Goal: Transaction & Acquisition: Book appointment/travel/reservation

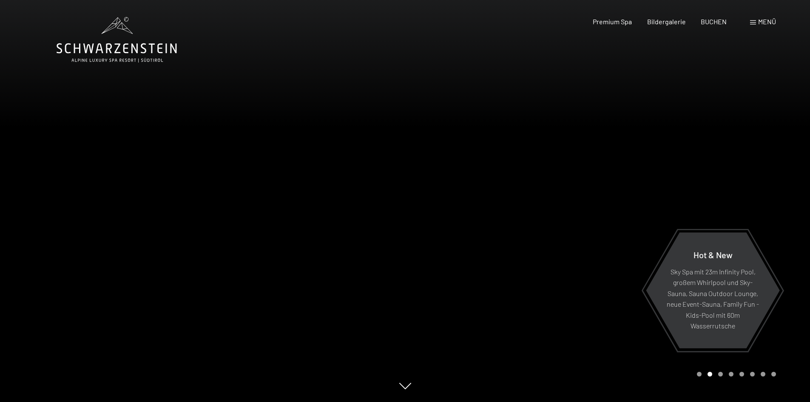
click at [698, 23] on div "Premium Spa Bildergalerie BUCHEN" at bounding box center [652, 21] width 179 height 9
click at [710, 20] on span "BUCHEN" at bounding box center [714, 20] width 26 height 8
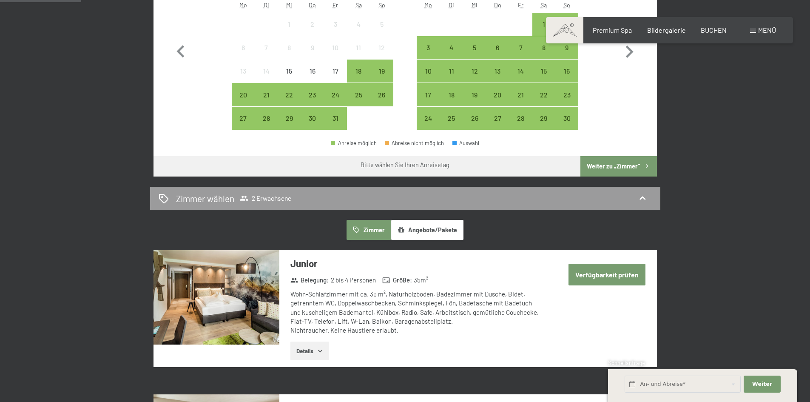
scroll to position [367, 0]
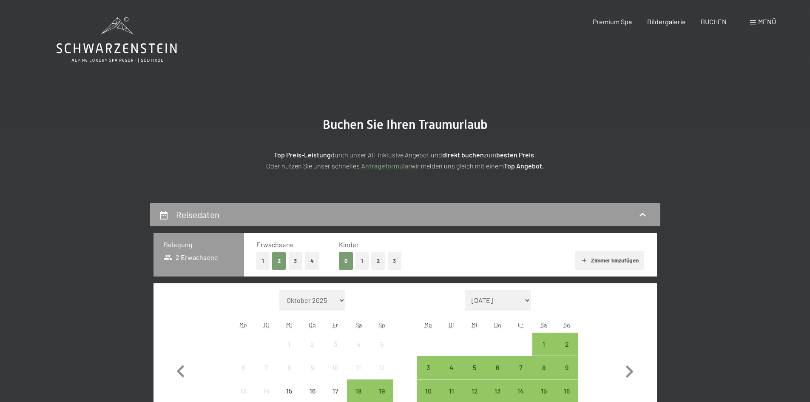
click at [767, 23] on span "Menü" at bounding box center [767, 21] width 18 height 8
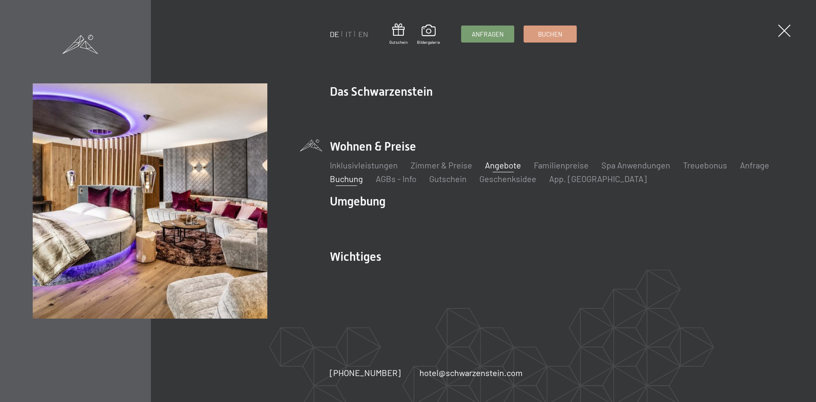
click at [504, 165] on link "Angebote" at bounding box center [503, 165] width 36 height 10
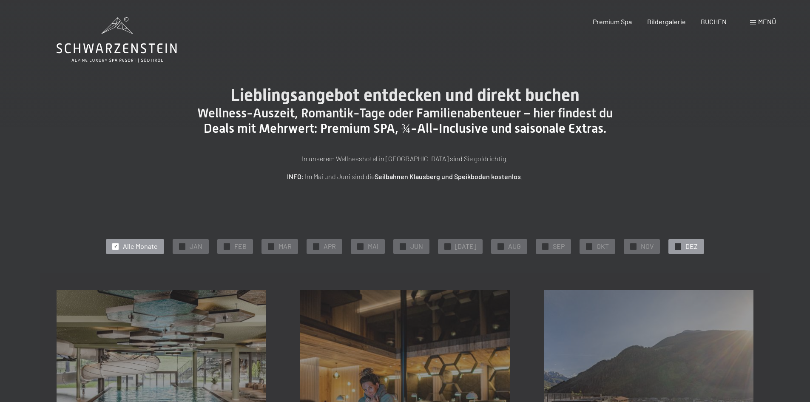
click at [685, 245] on span "DEZ" at bounding box center [691, 246] width 12 height 9
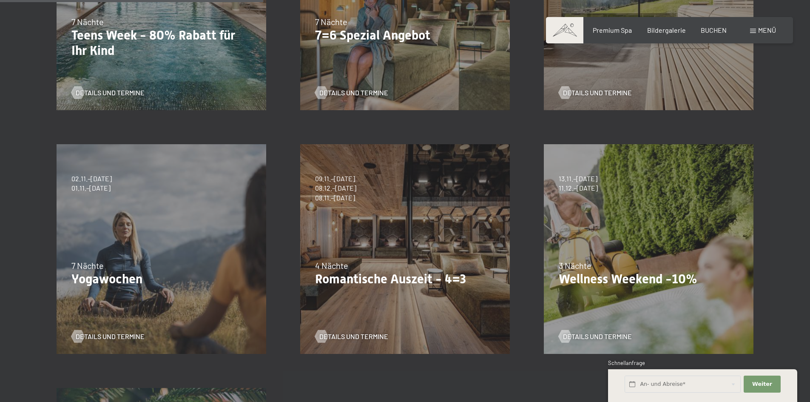
scroll to position [395, 0]
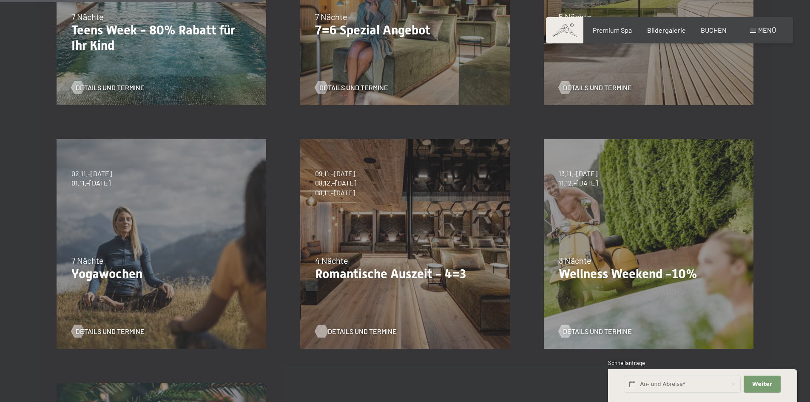
click at [341, 328] on span "Details und Termine" at bounding box center [362, 331] width 69 height 9
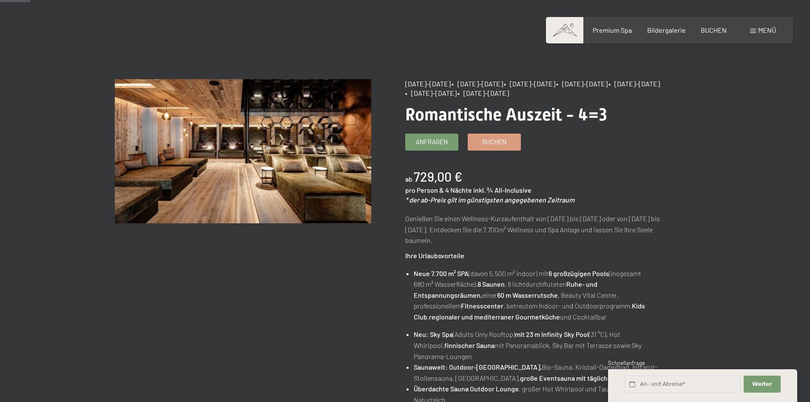
scroll to position [36, 0]
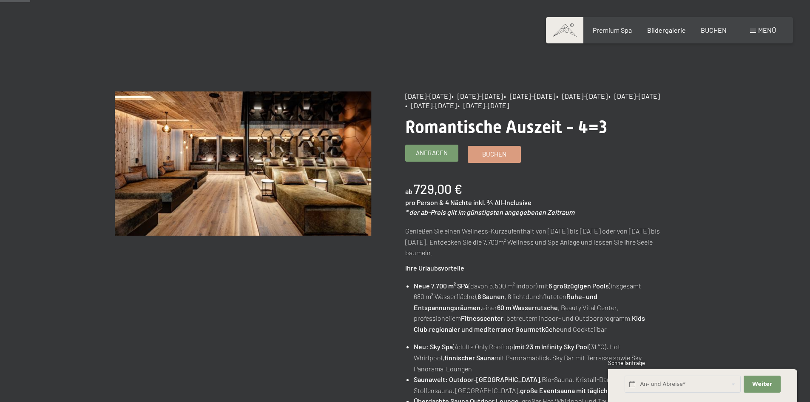
click at [410, 151] on link "Anfragen" at bounding box center [432, 153] width 52 height 16
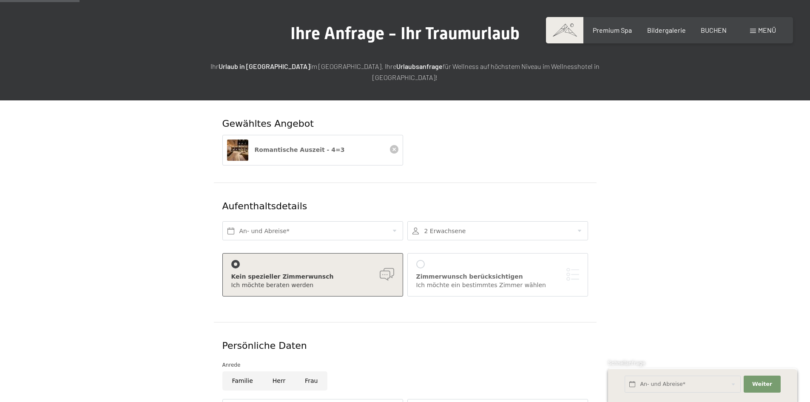
scroll to position [85, 0]
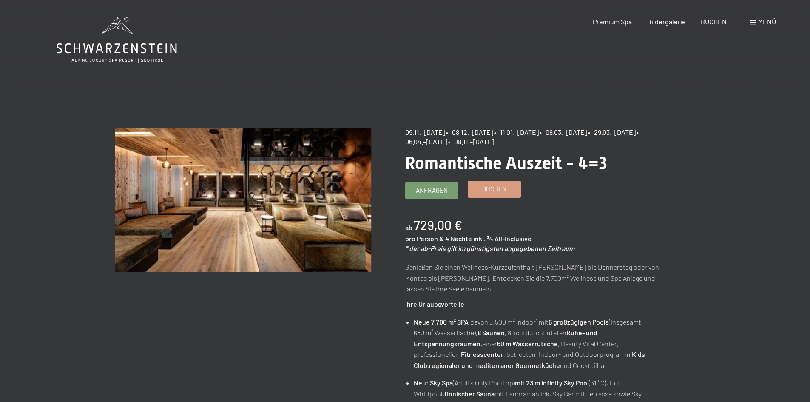
click at [482, 189] on span "Buchen" at bounding box center [494, 189] width 24 height 9
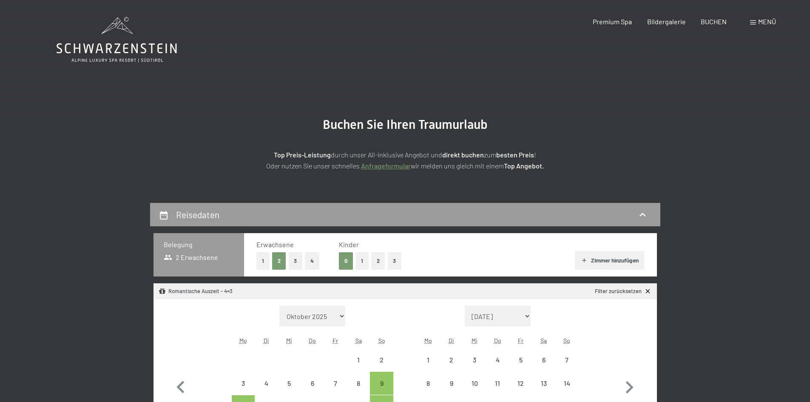
select select "2025-11-01"
select select "2025-12-01"
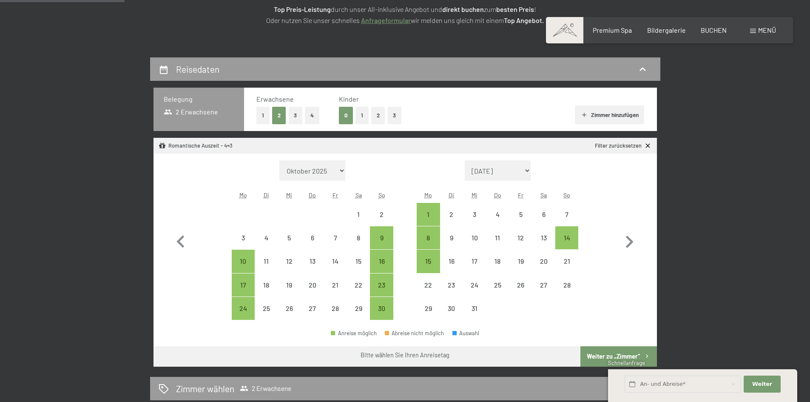
scroll to position [150, 0]
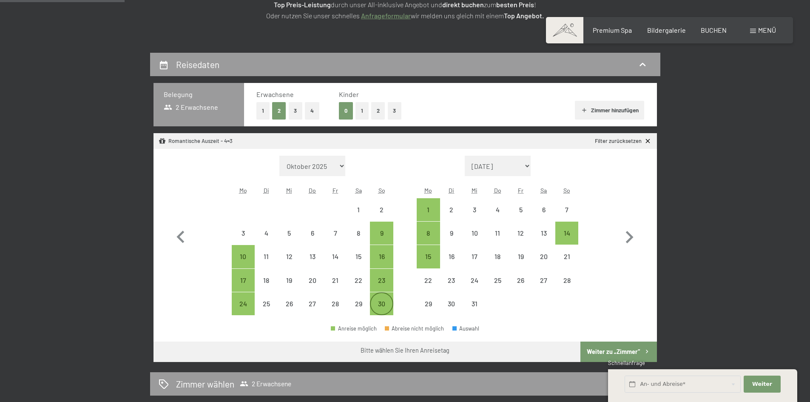
click at [382, 307] on div "30" at bounding box center [381, 310] width 21 height 21
select select "2025-11-01"
select select "2025-12-01"
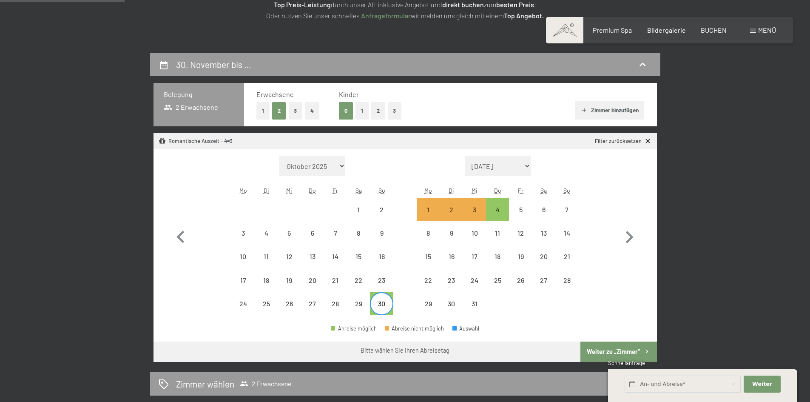
click at [604, 353] on button "Weiter zu „Zimmer“" at bounding box center [618, 351] width 76 height 20
select select "[DATE]"
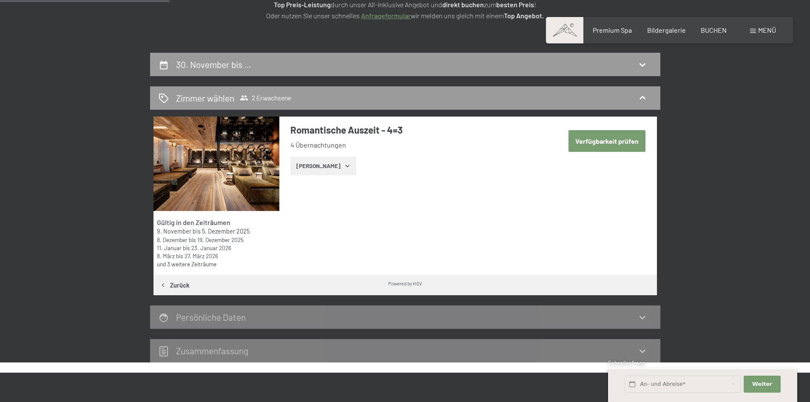
scroll to position [203, 0]
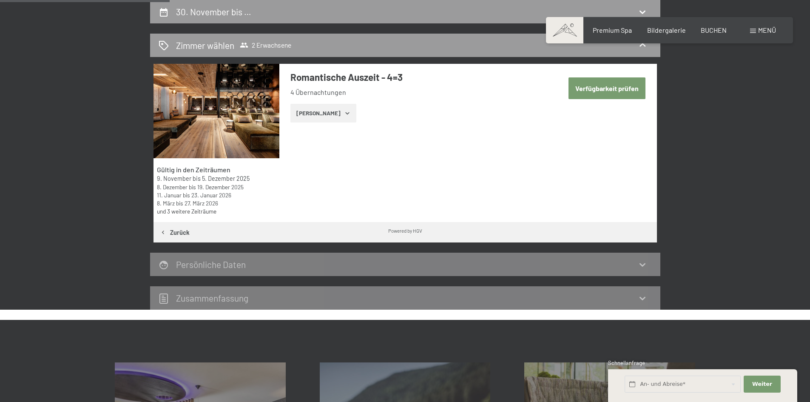
click at [590, 90] on button "Verfügbarkeit prüfen" at bounding box center [607, 88] width 77 height 22
select select "[DATE]"
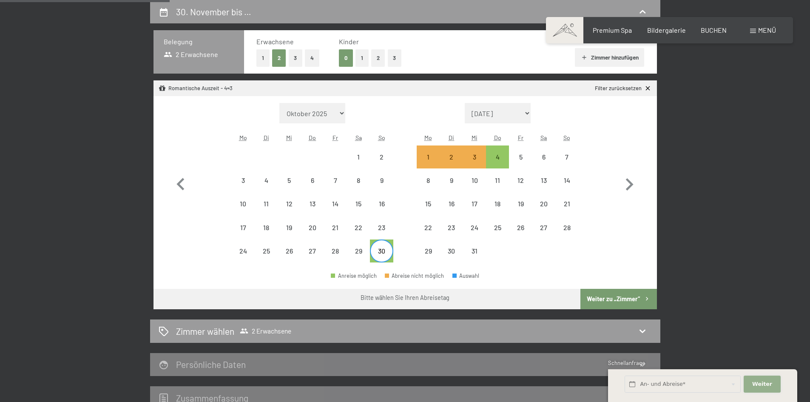
click at [763, 382] on span "Weiter" at bounding box center [762, 384] width 20 height 8
click at [0, 0] on button "Absenden" at bounding box center [0, 0] width 0 height 0
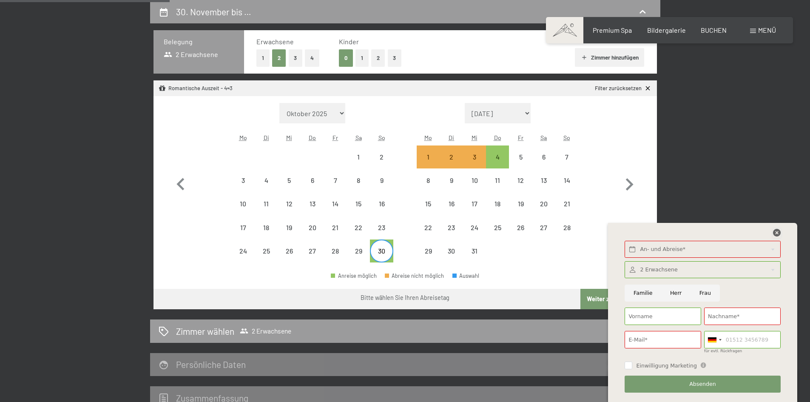
click at [779, 234] on icon at bounding box center [777, 233] width 8 height 8
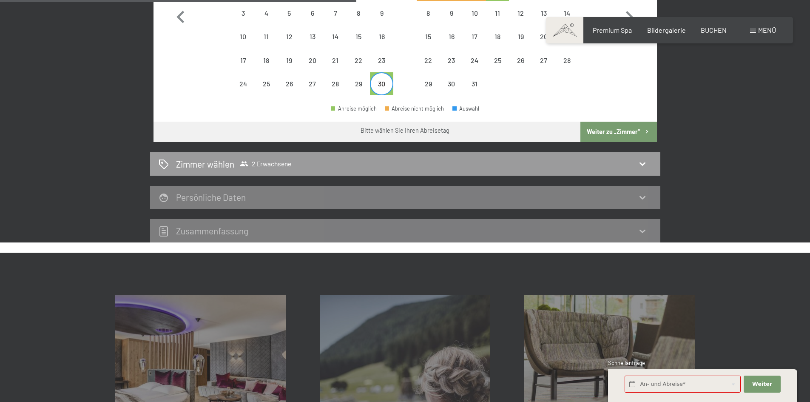
scroll to position [359, 0]
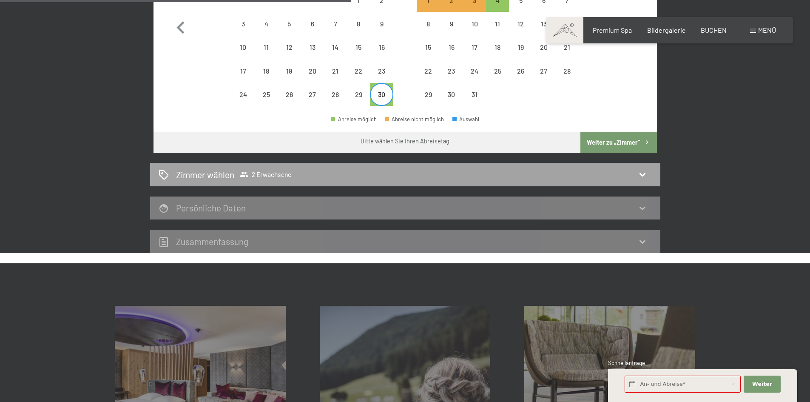
click at [201, 174] on h2 "Zimmer wählen" at bounding box center [205, 174] width 58 height 12
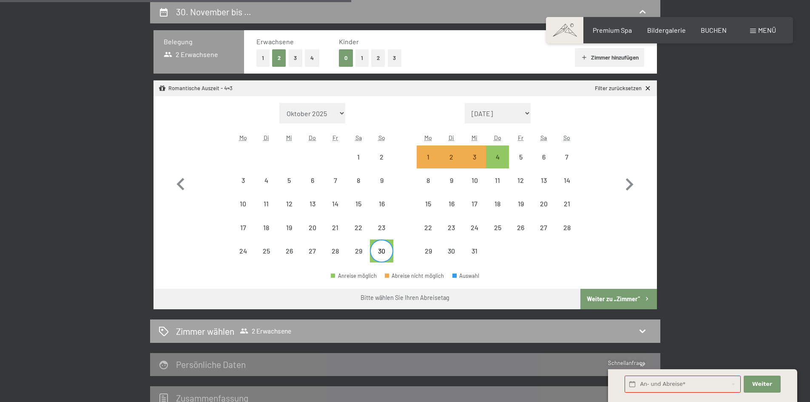
select select "[DATE]"
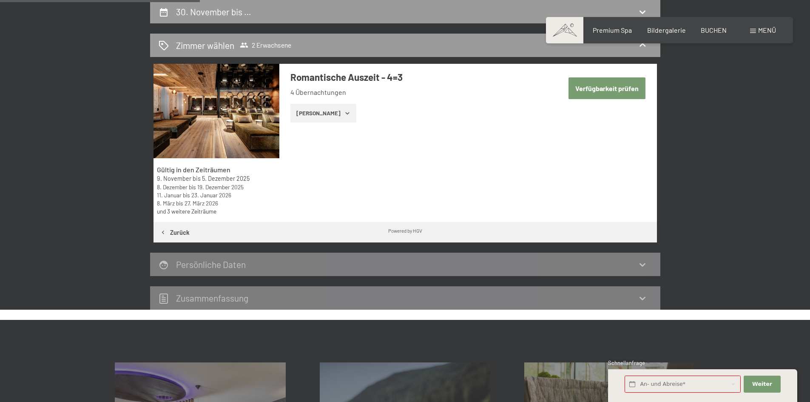
click at [304, 115] on button "Zeige Zimmer" at bounding box center [323, 113] width 66 height 19
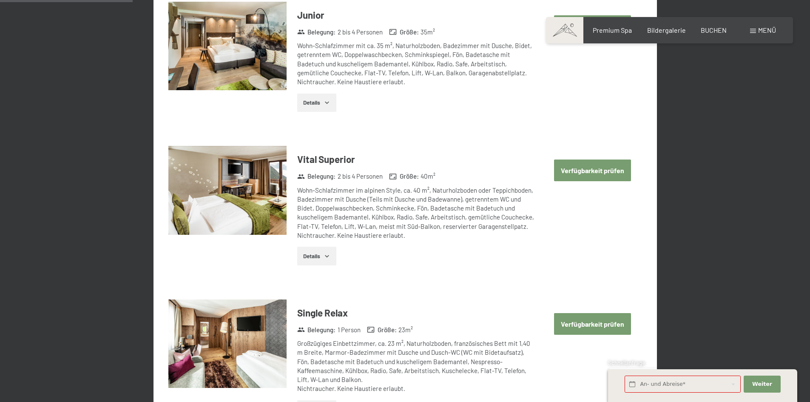
scroll to position [350, 0]
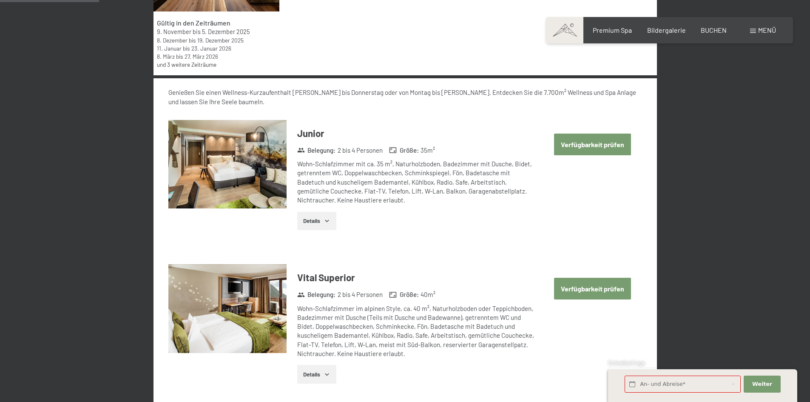
click at [594, 142] on button "Verfügbarkeit prüfen" at bounding box center [592, 145] width 77 height 22
select select "[DATE]"
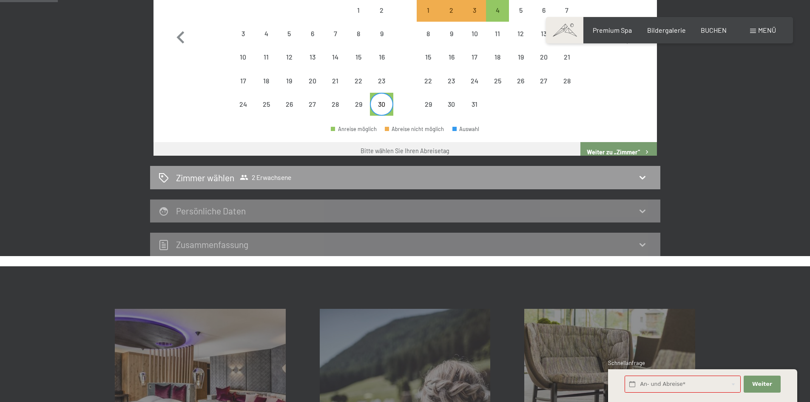
scroll to position [203, 0]
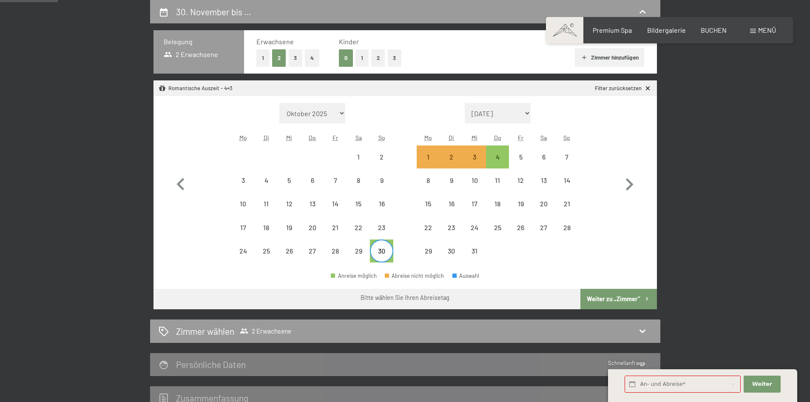
click at [602, 297] on button "Weiter zu „Zimmer“" at bounding box center [618, 299] width 76 height 20
select select "[DATE]"
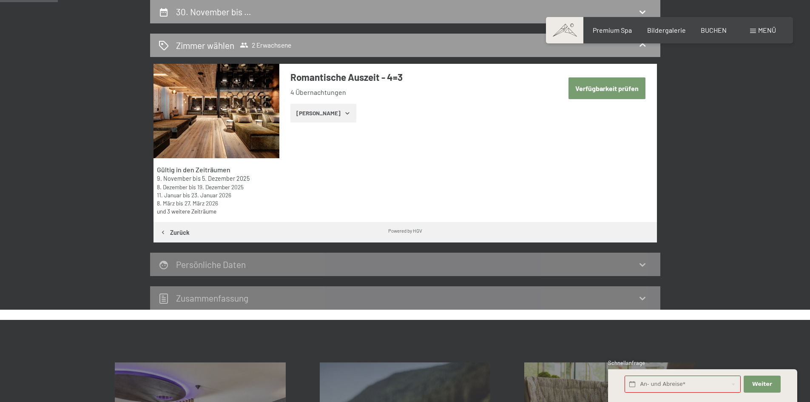
click at [318, 111] on button "Zeige Zimmer" at bounding box center [323, 113] width 66 height 19
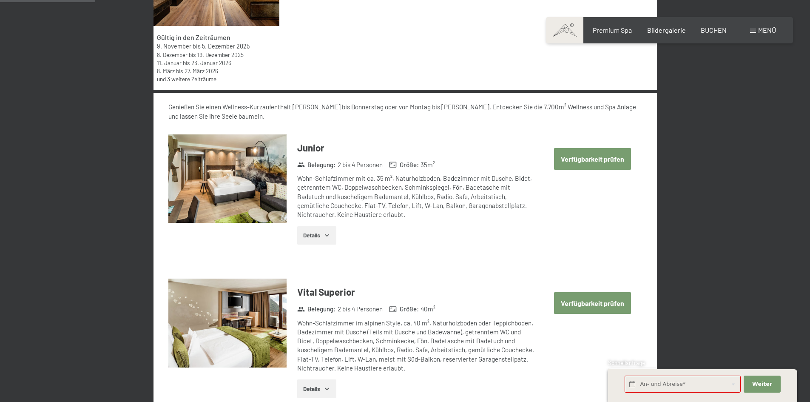
scroll to position [407, 0]
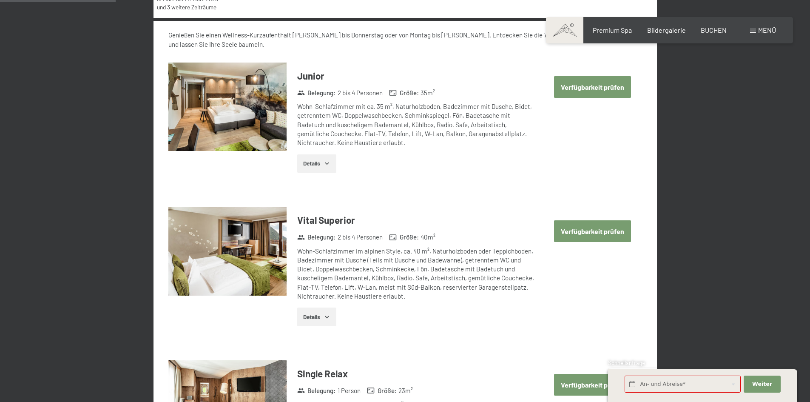
drag, startPoint x: 808, startPoint y: 109, endPoint x: 808, endPoint y: 137, distance: 28.1
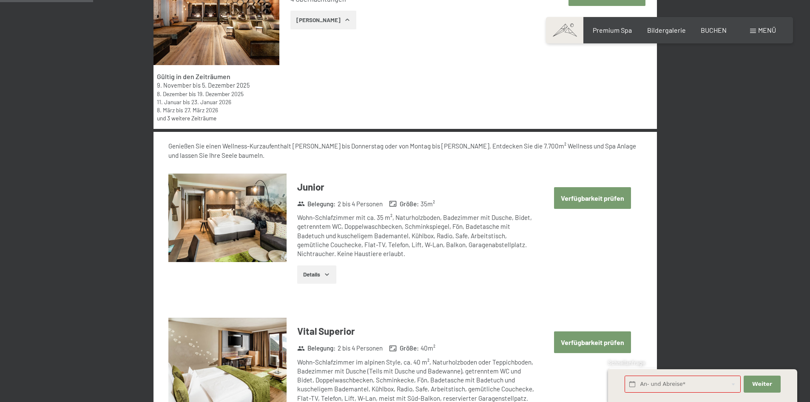
scroll to position [328, 0]
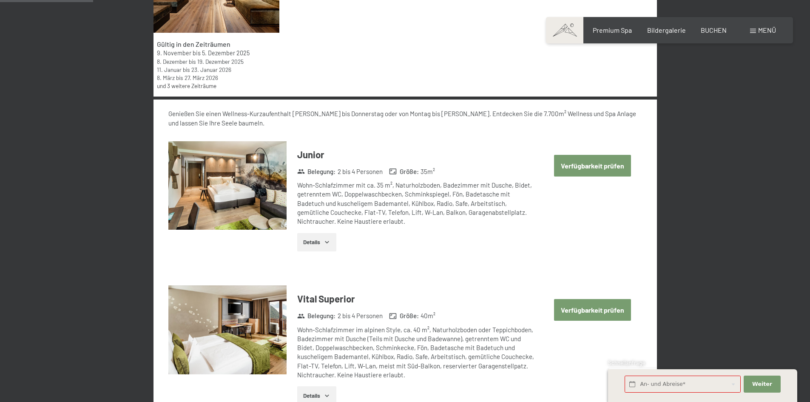
click at [564, 168] on button "Verfügbarkeit prüfen" at bounding box center [592, 166] width 77 height 22
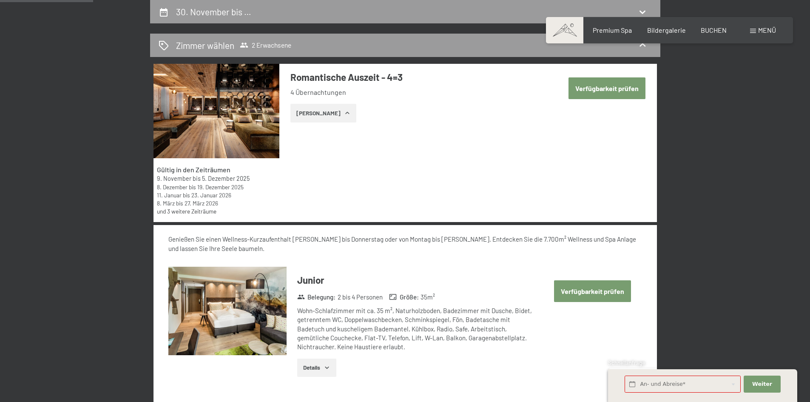
select select "[DATE]"
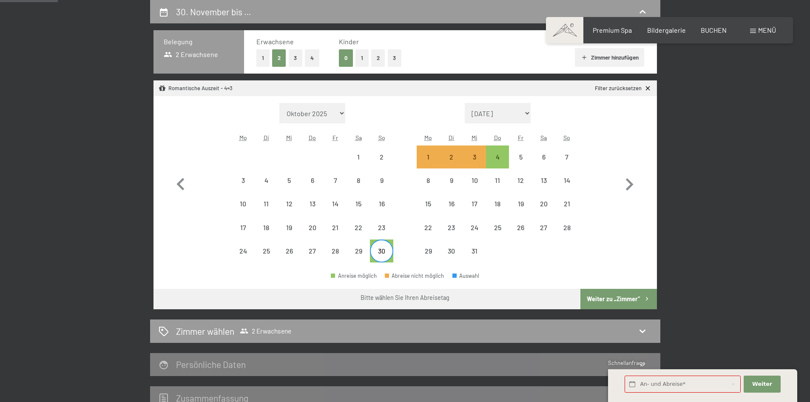
click at [384, 249] on div "30" at bounding box center [381, 257] width 21 height 21
select select "[DATE]"
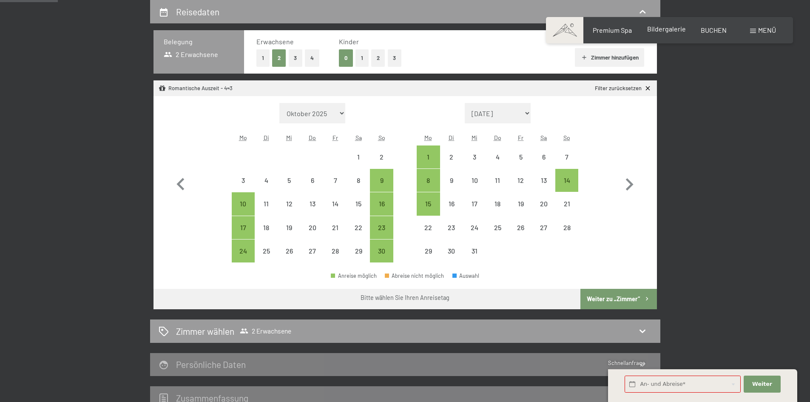
click at [664, 28] on span "Bildergalerie" at bounding box center [666, 29] width 39 height 8
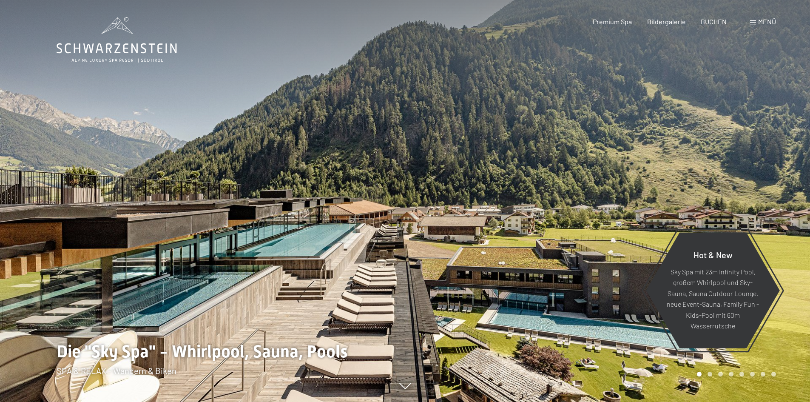
click at [709, 26] on div "BUCHEN" at bounding box center [714, 21] width 26 height 9
click at [709, 22] on span "BUCHEN" at bounding box center [714, 20] width 26 height 8
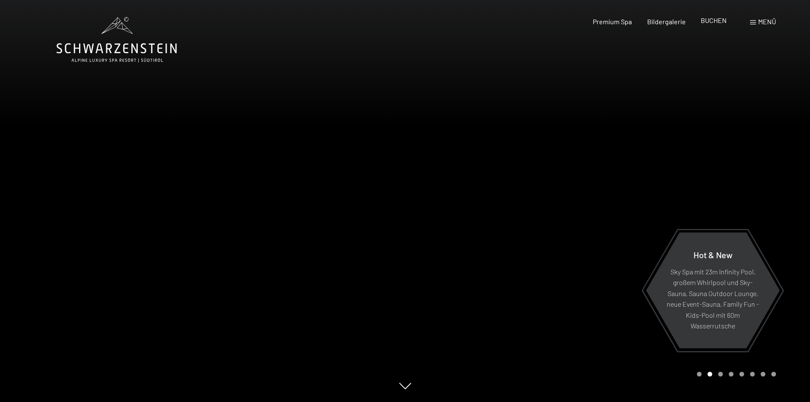
click at [720, 24] on div "BUCHEN" at bounding box center [714, 20] width 26 height 9
click at [717, 23] on span "BUCHEN" at bounding box center [714, 20] width 26 height 8
click at [713, 22] on span "BUCHEN" at bounding box center [714, 20] width 26 height 8
click at [714, 23] on span "BUCHEN" at bounding box center [714, 20] width 26 height 8
click at [711, 23] on span "BUCHEN" at bounding box center [714, 20] width 26 height 8
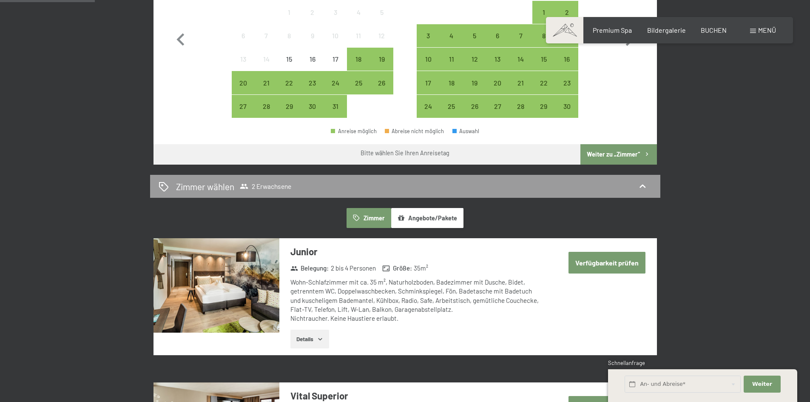
scroll to position [324, 0]
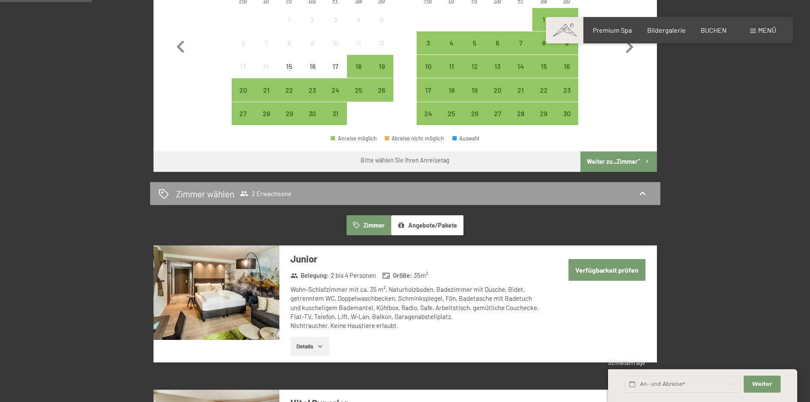
click at [406, 225] on button "Angebote/Pakete" at bounding box center [427, 225] width 72 height 20
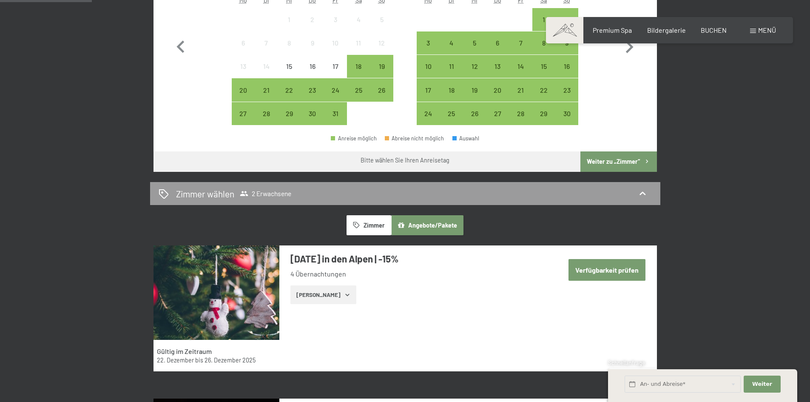
click at [600, 271] on button "Verfügbarkeit prüfen" at bounding box center [607, 270] width 77 height 22
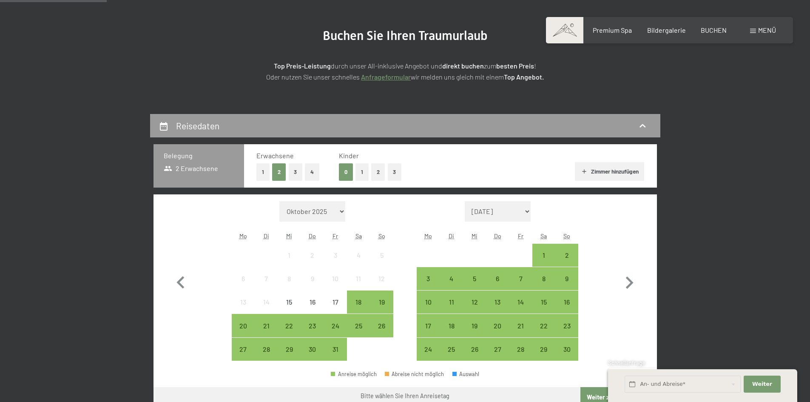
scroll to position [85, 0]
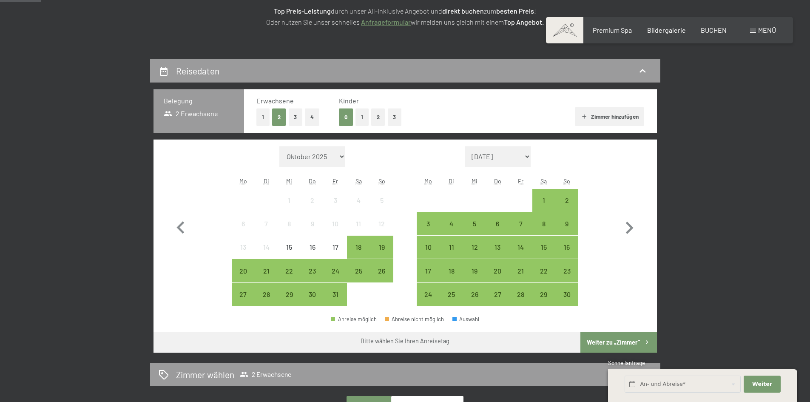
scroll to position [148, 0]
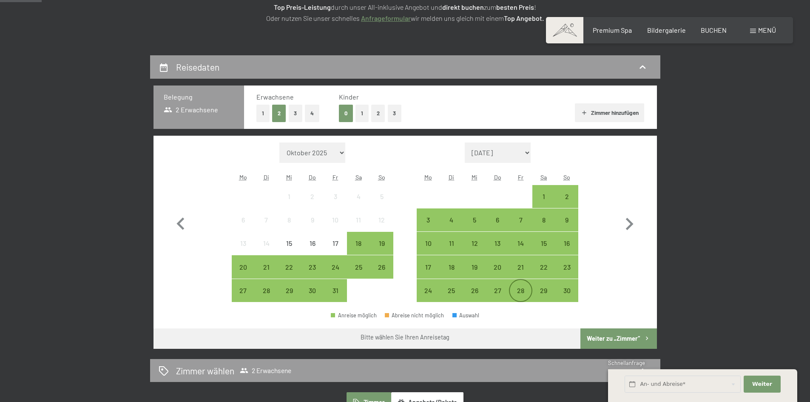
click at [522, 292] on div "28" at bounding box center [520, 297] width 21 height 21
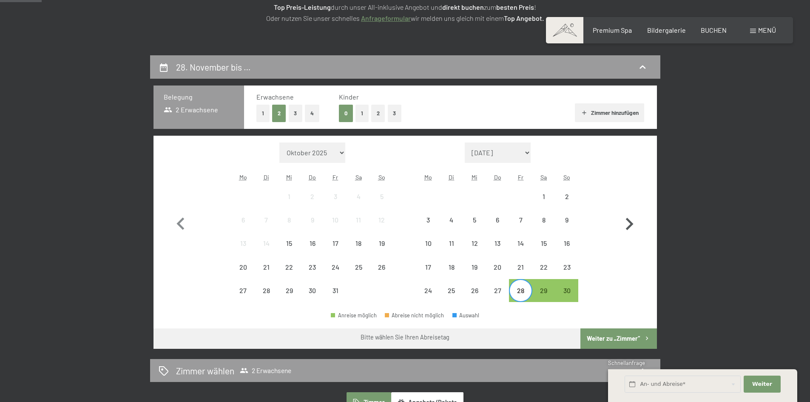
drag, startPoint x: 637, startPoint y: 225, endPoint x: 634, endPoint y: 223, distance: 4.6
click at [636, 225] on icon "button" at bounding box center [629, 224] width 25 height 25
select select "[DATE]"
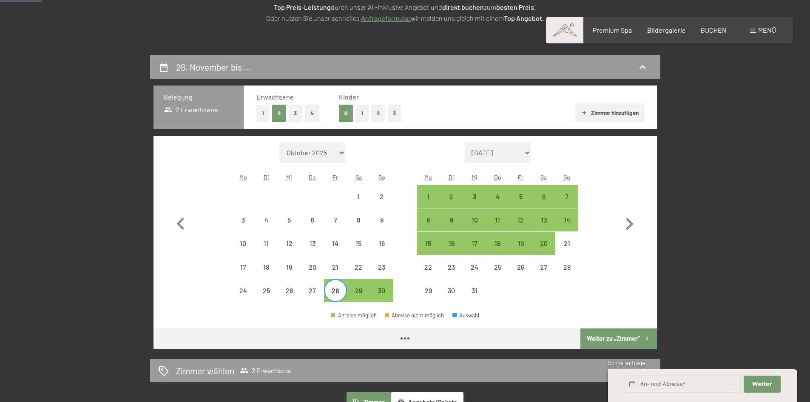
select select "[DATE]"
click at [427, 196] on div "1" at bounding box center [428, 203] width 21 height 21
select select "[DATE]"
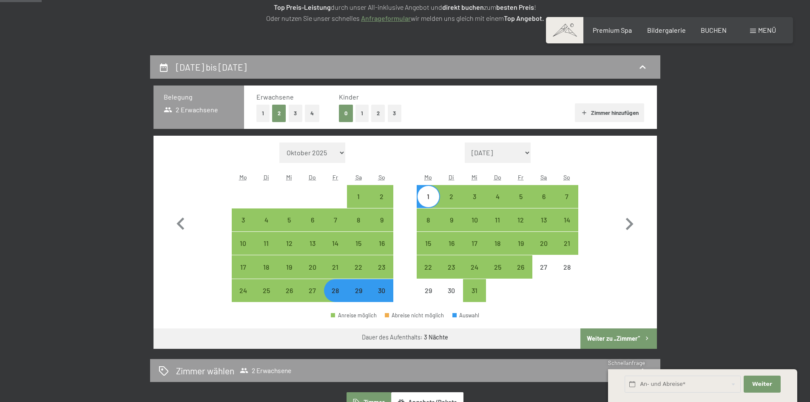
click at [293, 113] on button "3" at bounding box center [296, 113] width 14 height 17
select select "[DATE]"
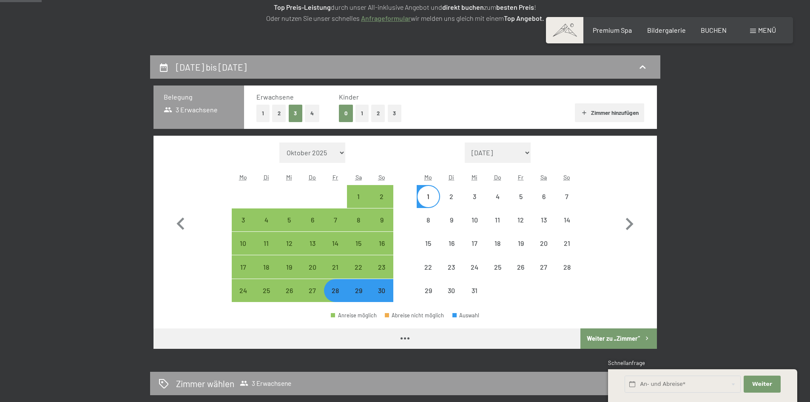
select select "[DATE]"
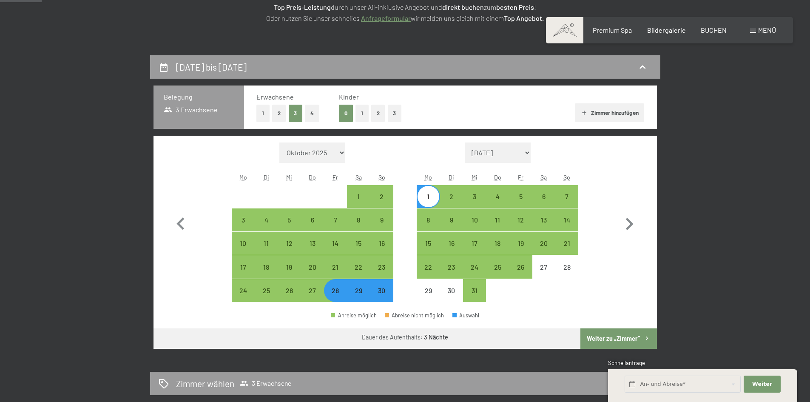
click at [365, 113] on button "1" at bounding box center [361, 113] width 13 height 17
select select "[DATE]"
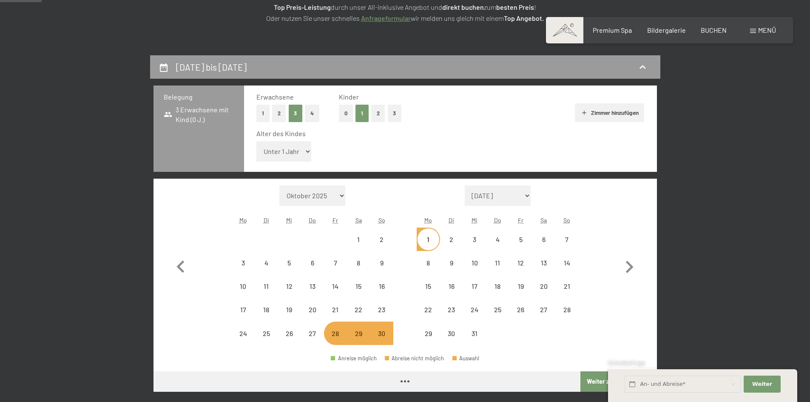
select select "[DATE]"
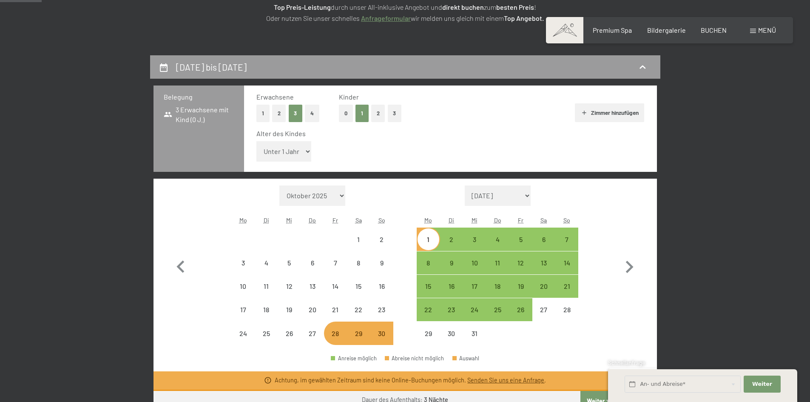
click at [306, 151] on select "Unter 1 Jahr 1 Jahr 2 Jahre 3 Jahre 4 Jahre 5 Jahre 6 Jahre 7 Jahre 8 Jahre 9 J…" at bounding box center [283, 151] width 55 height 20
select select "[DATE]"
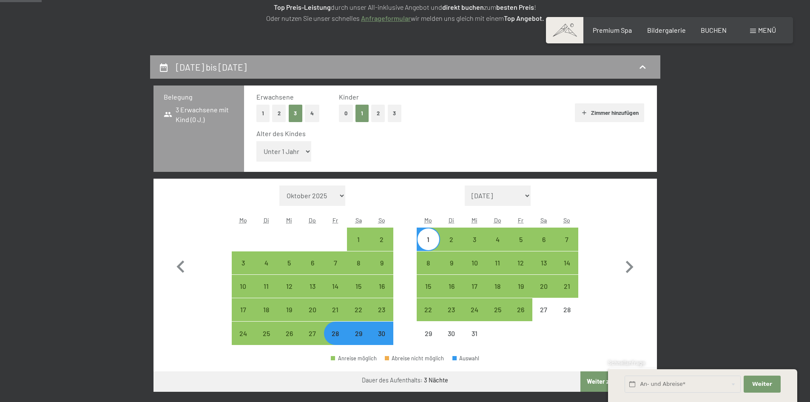
select select "16"
click at [256, 141] on select "Unter 1 Jahr 1 Jahr 2 Jahre 3 Jahre 4 Jahre 5 Jahre 6 Jahre 7 Jahre 8 Jahre 9 J…" at bounding box center [283, 151] width 55 height 20
select select "[DATE]"
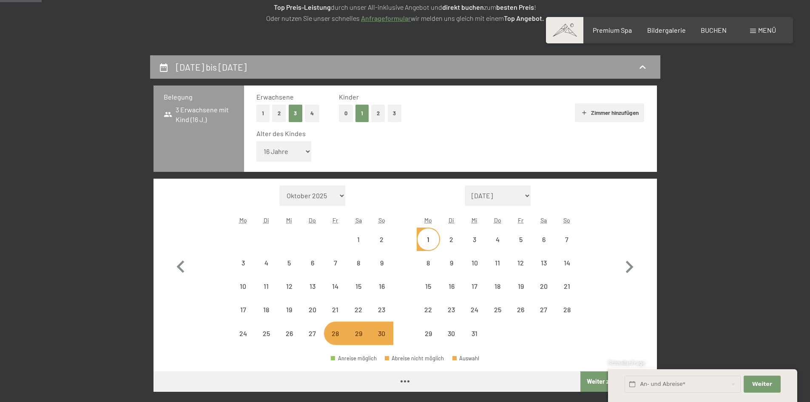
select select "[DATE]"
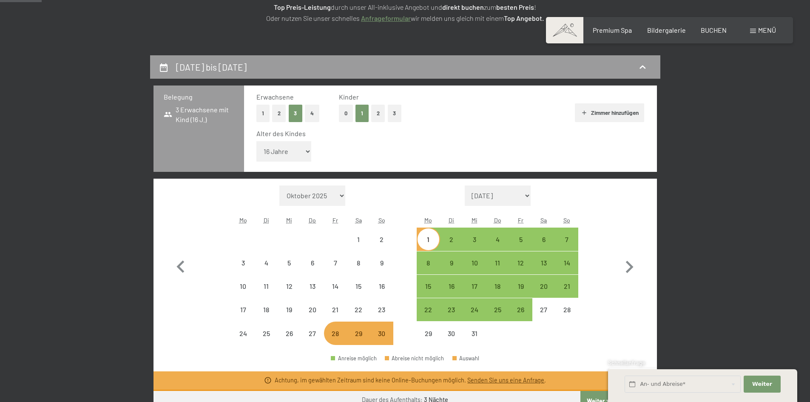
select select "[DATE]"
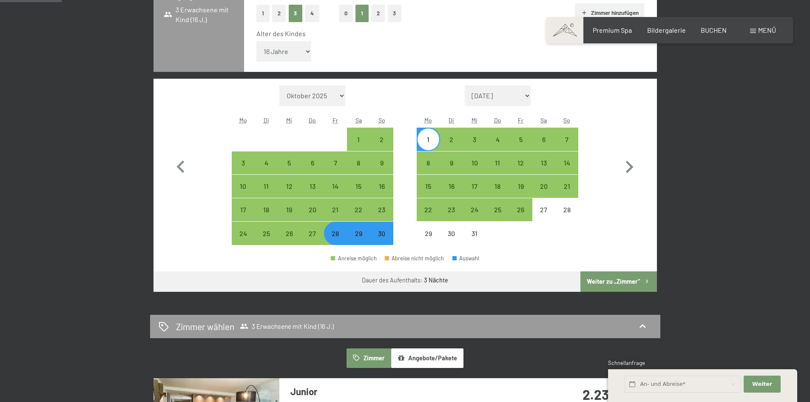
scroll to position [212, 0]
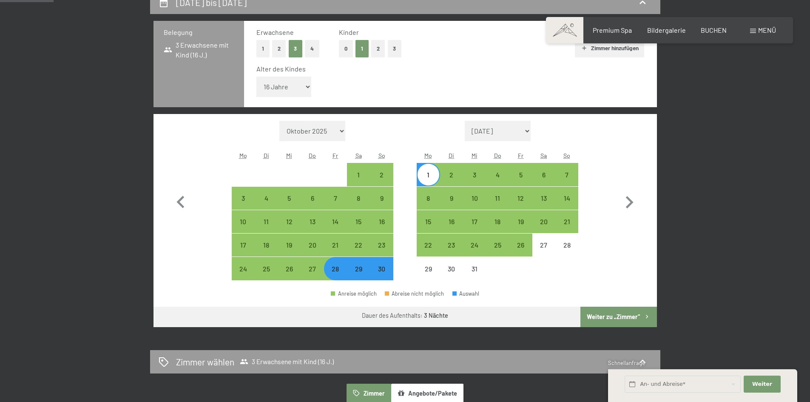
click at [599, 320] on button "Weiter zu „Zimmer“" at bounding box center [618, 317] width 76 height 20
select select "[DATE]"
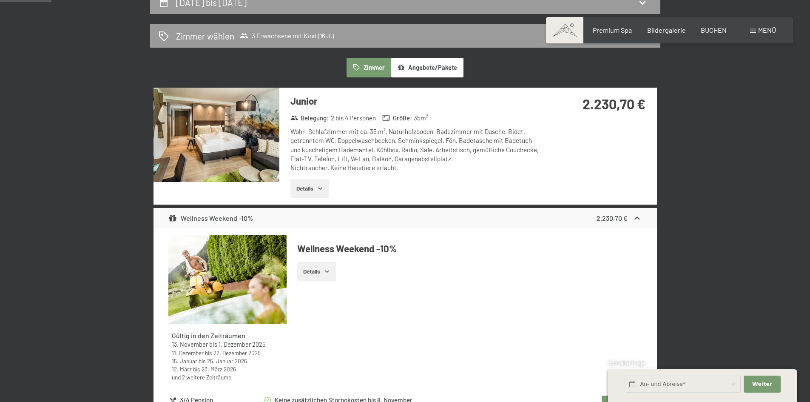
scroll to position [203, 0]
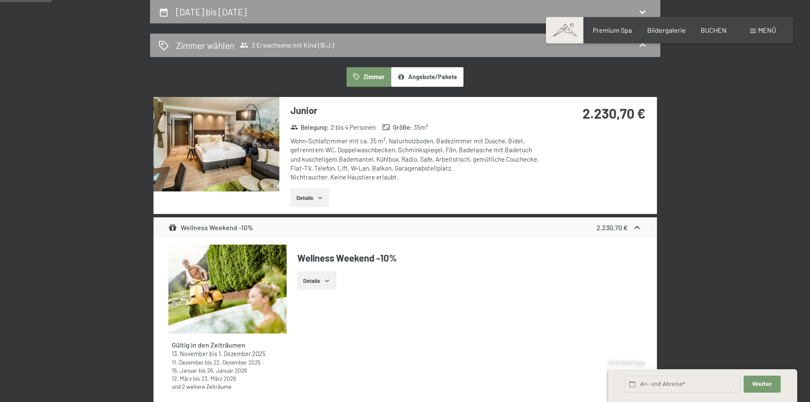
click at [307, 199] on button "Details" at bounding box center [309, 197] width 39 height 19
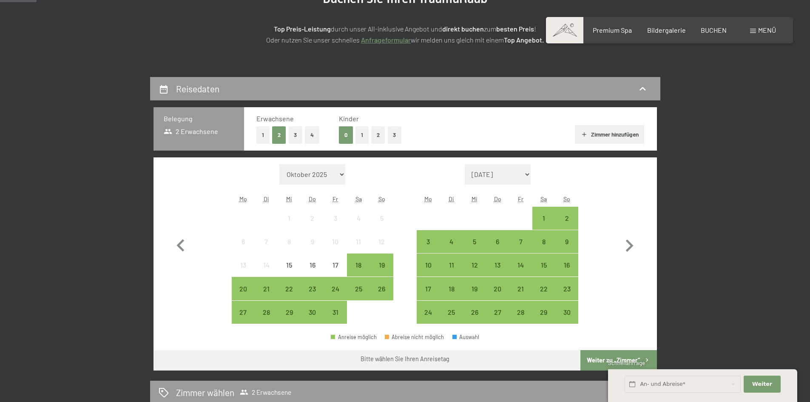
scroll to position [129, 0]
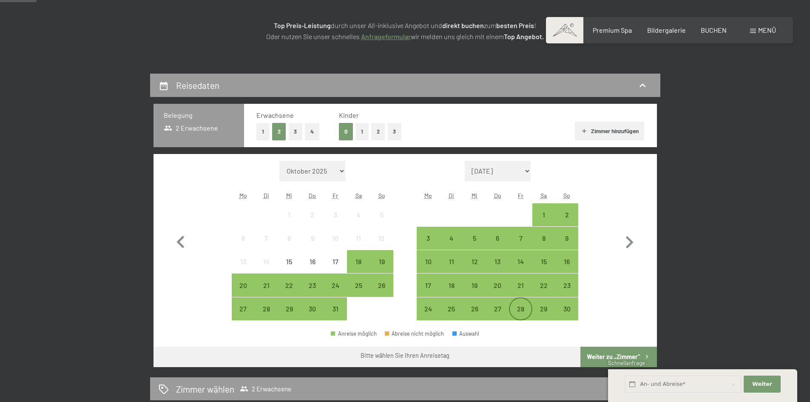
click at [518, 307] on div "28" at bounding box center [520, 315] width 21 height 21
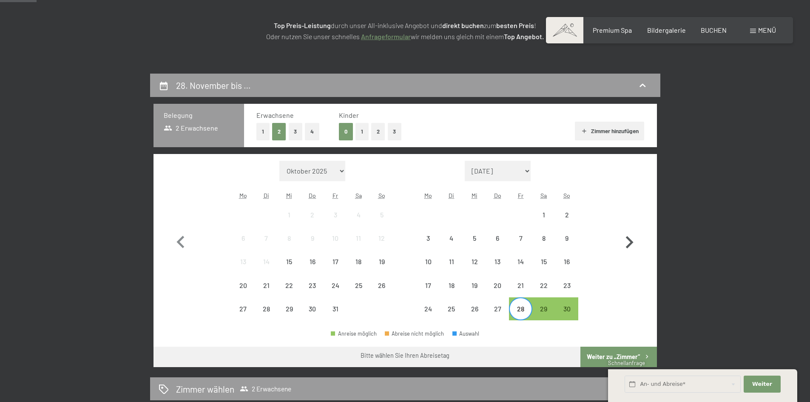
click at [626, 239] on icon "button" at bounding box center [629, 242] width 25 height 25
select select "[DATE]"
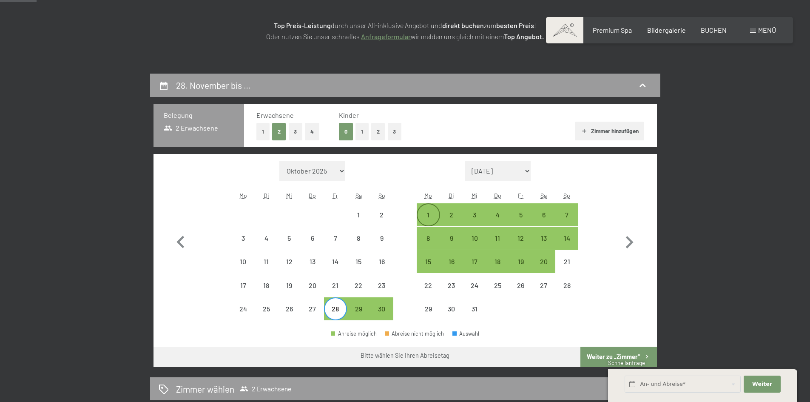
click at [428, 211] on div "1" at bounding box center [428, 221] width 21 height 21
select select "[DATE]"
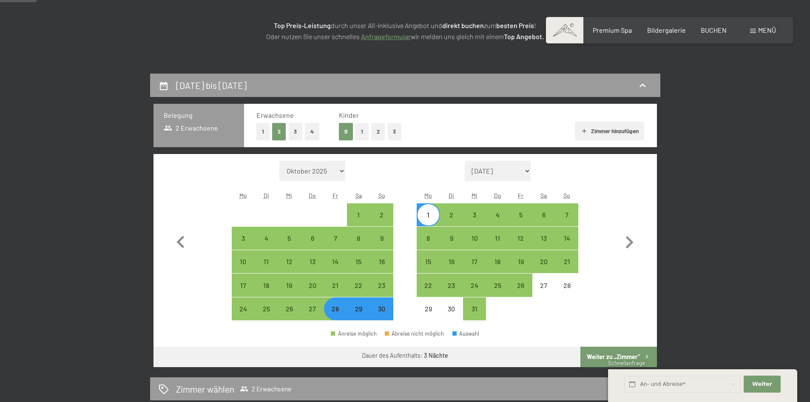
click at [604, 355] on button "Weiter zu „Zimmer“" at bounding box center [618, 357] width 76 height 20
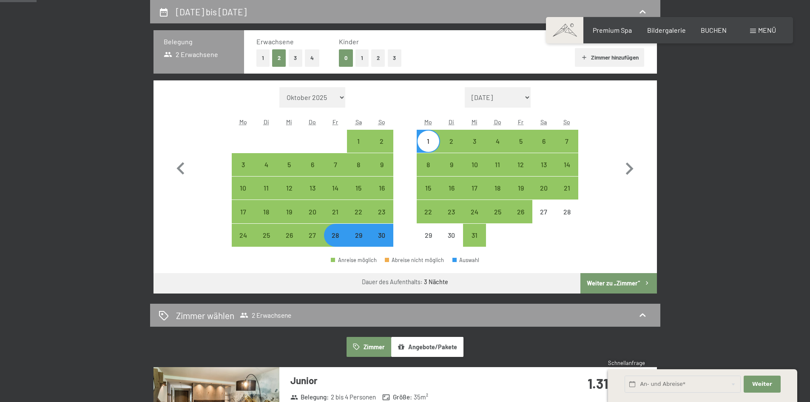
select select "[DATE]"
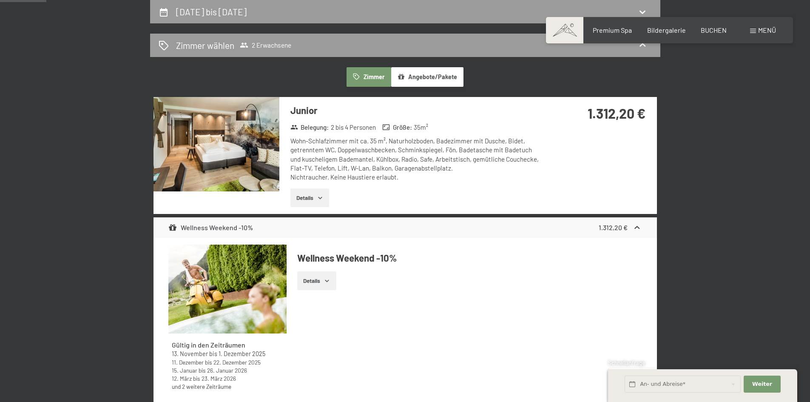
click at [296, 200] on button "Details" at bounding box center [309, 197] width 39 height 19
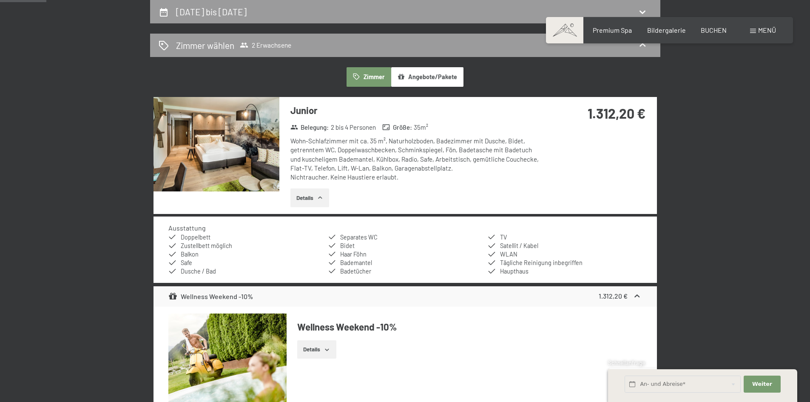
click at [296, 200] on button "Details" at bounding box center [309, 197] width 39 height 19
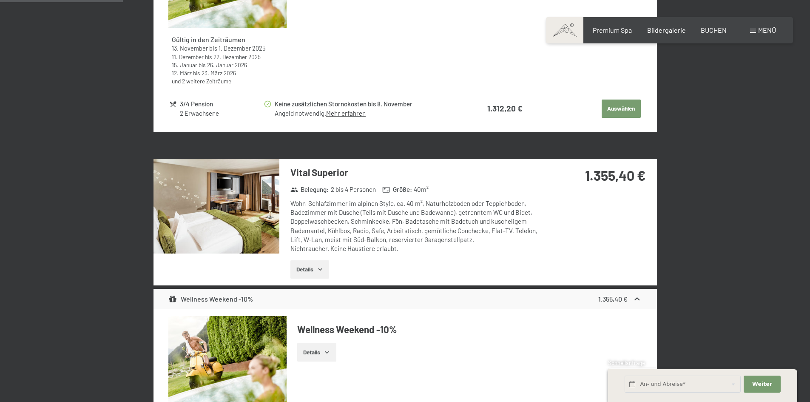
scroll to position [500, 0]
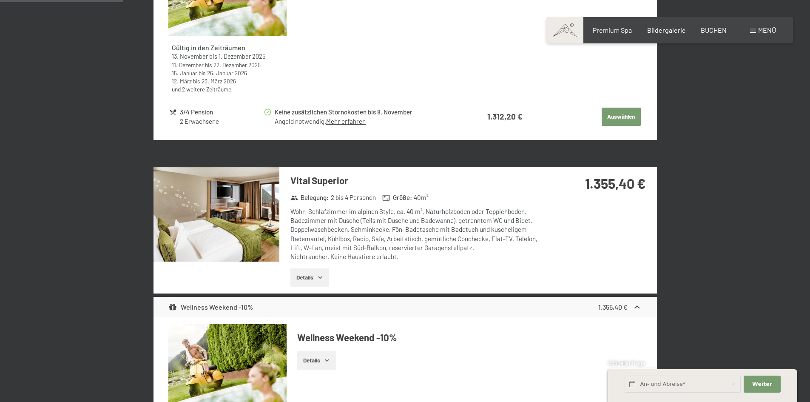
click at [298, 276] on button "Details" at bounding box center [309, 277] width 39 height 19
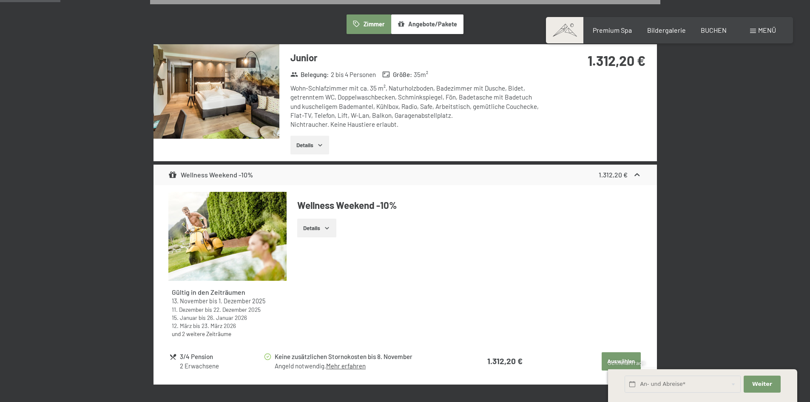
scroll to position [218, 0]
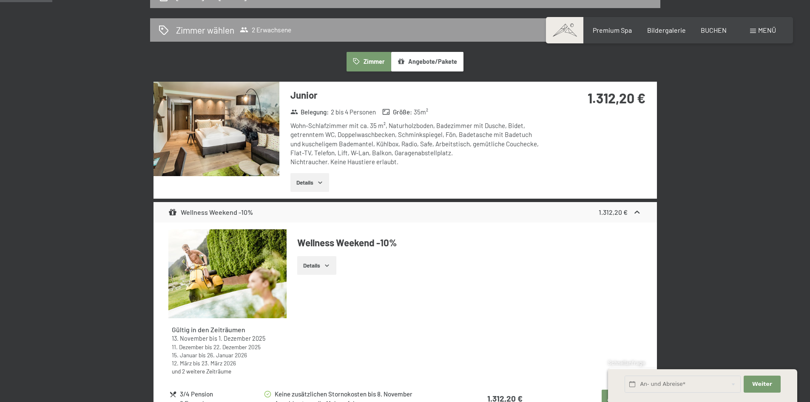
click at [273, 113] on img at bounding box center [217, 129] width 126 height 94
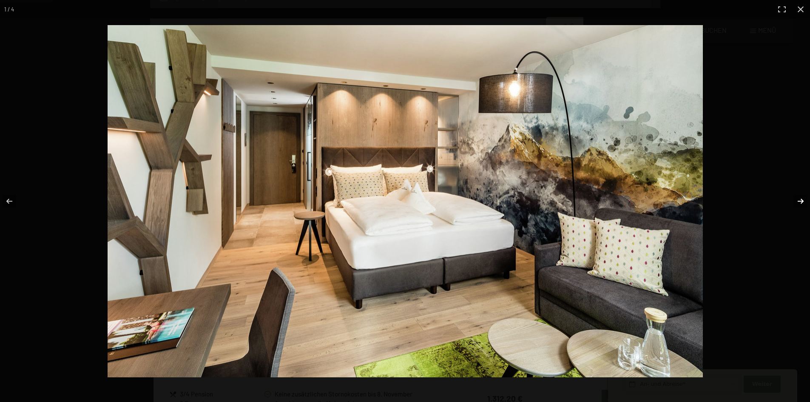
click at [795, 198] on button "button" at bounding box center [795, 201] width 30 height 43
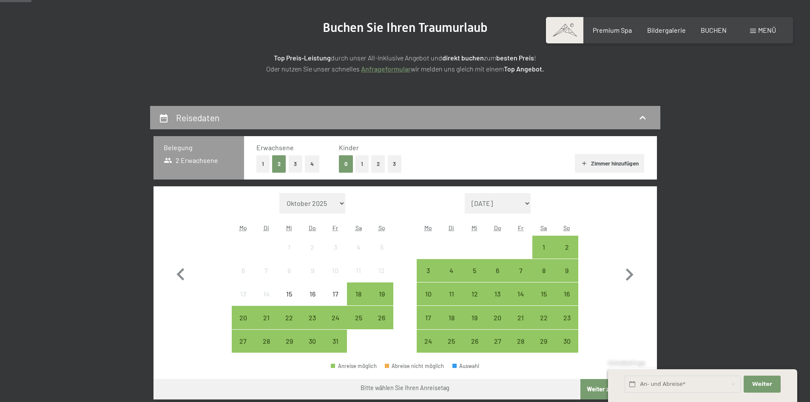
scroll to position [148, 0]
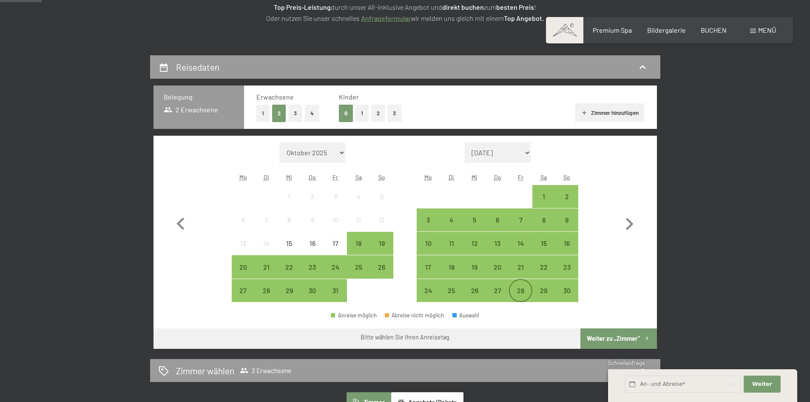
click at [525, 290] on div "28" at bounding box center [520, 297] width 21 height 21
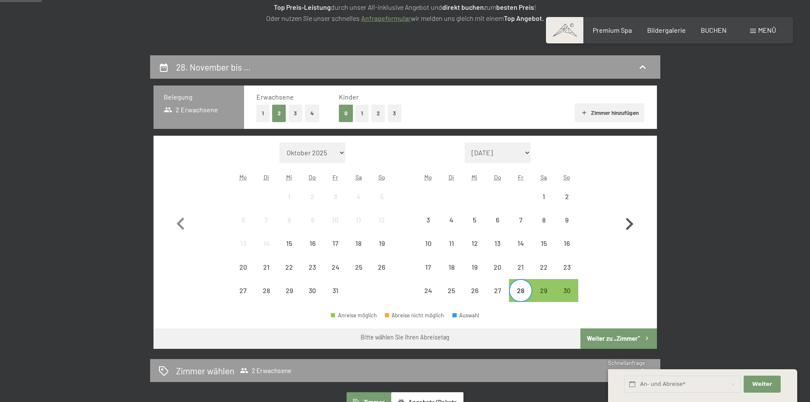
click at [626, 225] on icon "button" at bounding box center [629, 224] width 25 height 25
select select "[DATE]"
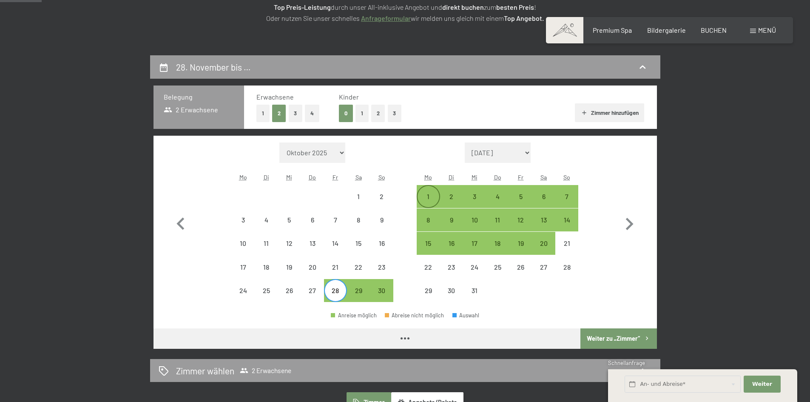
select select "[DATE]"
click at [427, 199] on div "1" at bounding box center [428, 203] width 21 height 21
select select "[DATE]"
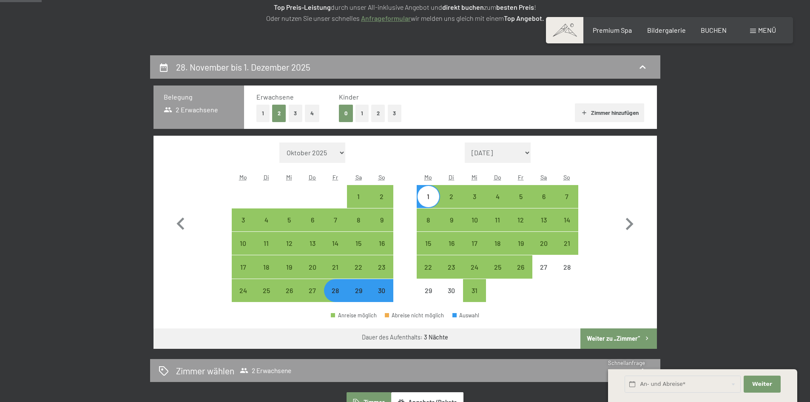
click at [294, 111] on button "3" at bounding box center [296, 113] width 14 height 17
select select "[DATE]"
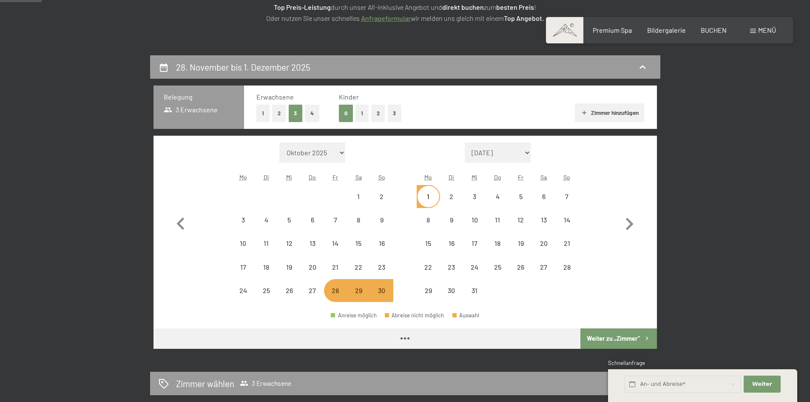
click at [367, 110] on button "1" at bounding box center [361, 113] width 13 height 17
select select "[DATE]"
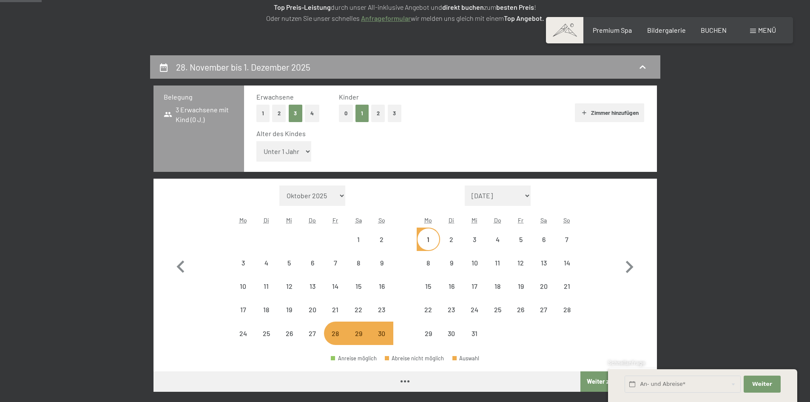
click at [301, 151] on select "Unter 1 Jahr 1 Jahr 2 Jahre 3 Jahre 4 Jahre 5 Jahre 6 Jahre 7 Jahre 8 Jahre 9 J…" at bounding box center [283, 151] width 55 height 20
select select "[DATE]"
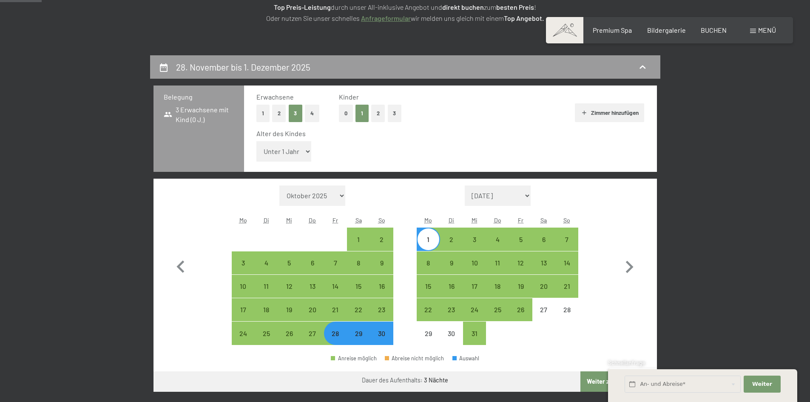
select select "16"
click at [256, 141] on select "Unter 1 Jahr 1 Jahr 2 Jahre 3 Jahre 4 Jahre 5 Jahre 6 Jahre 7 Jahre 8 Jahre 9 J…" at bounding box center [283, 151] width 55 height 20
select select "[DATE]"
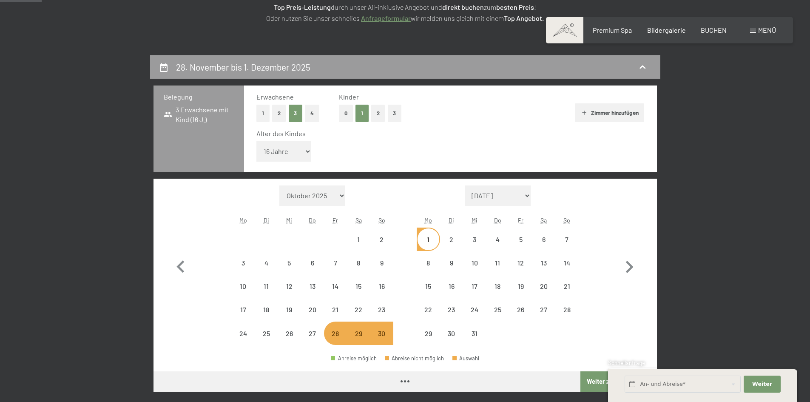
select select "[DATE]"
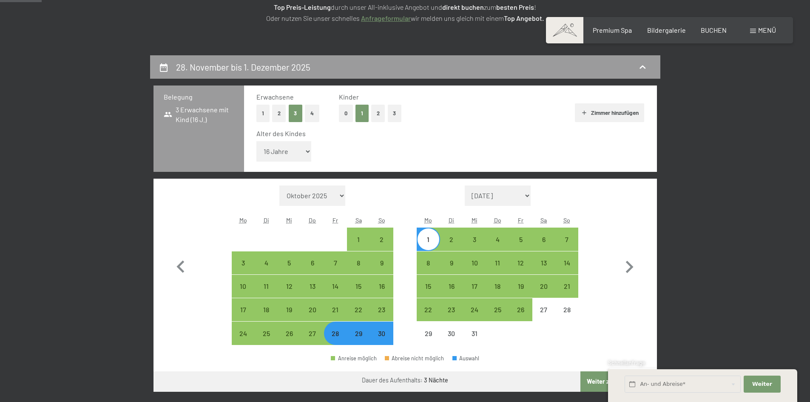
click at [586, 383] on button "Weiter zu „Zimmer“" at bounding box center [618, 381] width 76 height 20
select select "[DATE]"
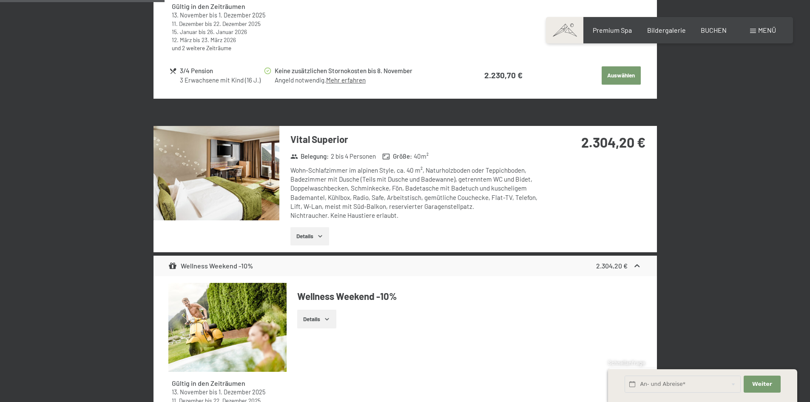
scroll to position [585, 0]
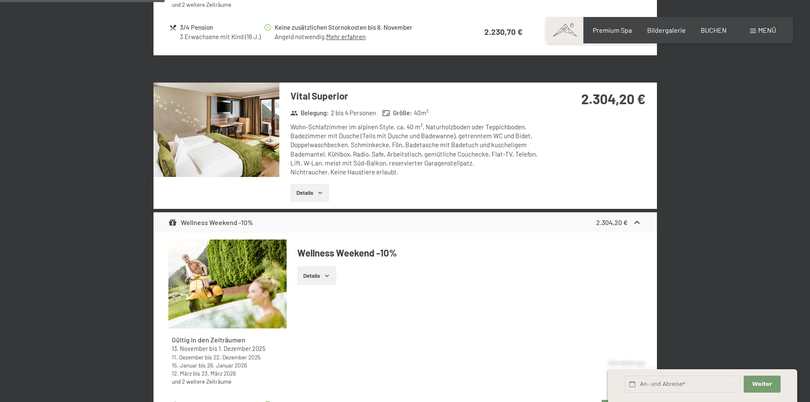
click at [216, 138] on img at bounding box center [217, 129] width 126 height 94
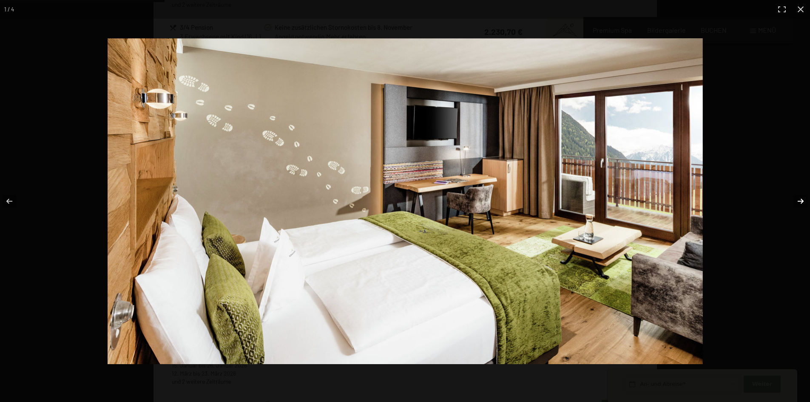
click at [798, 198] on button "button" at bounding box center [795, 201] width 30 height 43
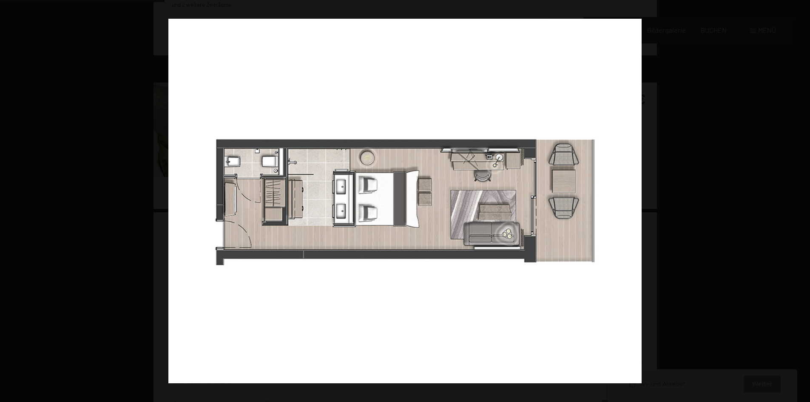
click at [798, 199] on button "button" at bounding box center [795, 201] width 30 height 43
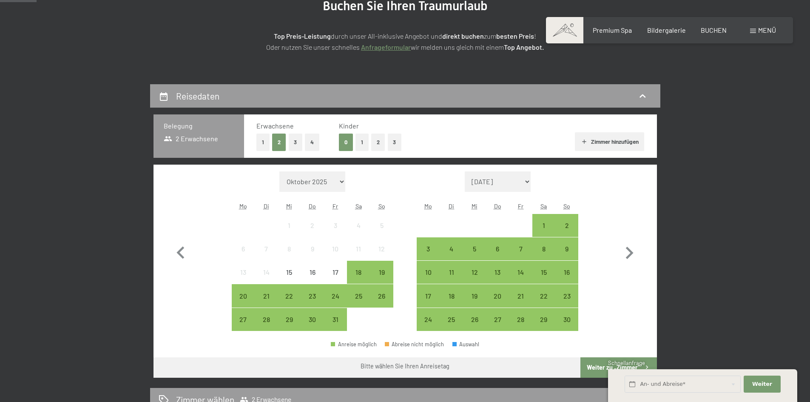
scroll to position [219, 0]
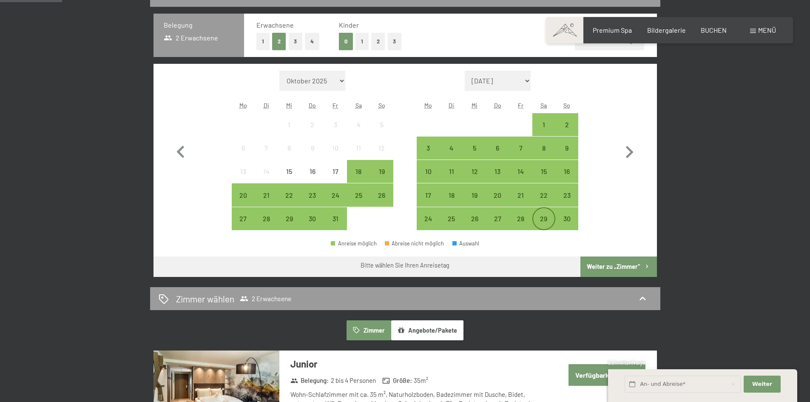
click at [540, 218] on div "29" at bounding box center [543, 225] width 21 height 21
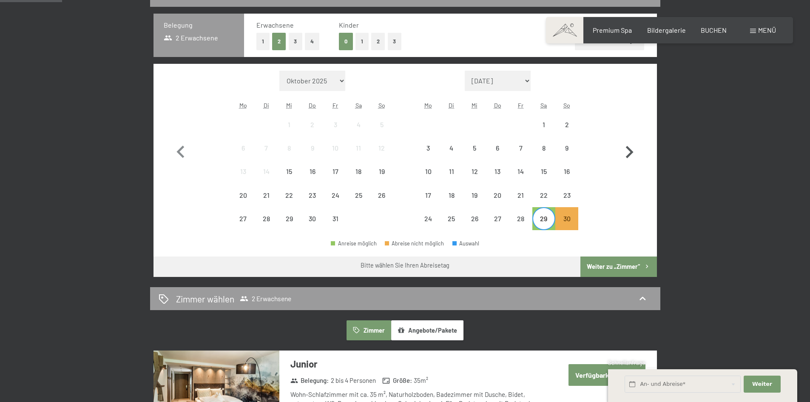
click at [625, 151] on icon "button" at bounding box center [629, 152] width 25 height 25
select select "[DATE]"
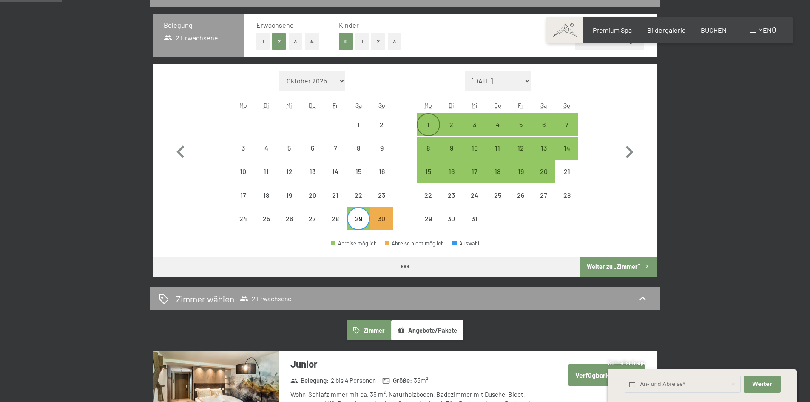
click at [427, 125] on div "1" at bounding box center [428, 131] width 21 height 21
select select "[DATE]"
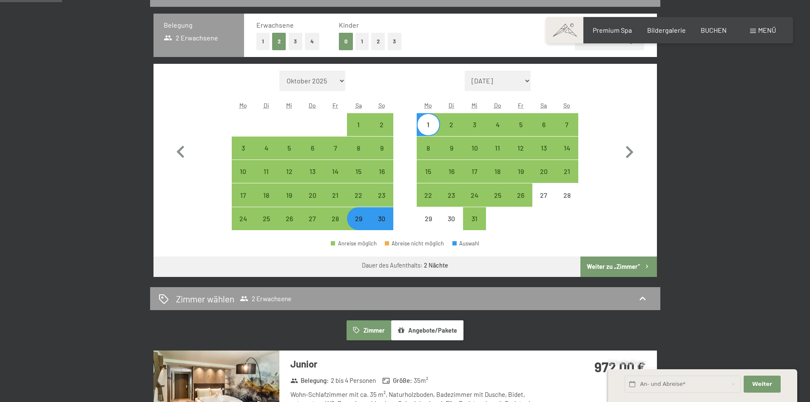
click at [587, 261] on button "Weiter zu „Zimmer“" at bounding box center [618, 266] width 76 height 20
select select "[DATE]"
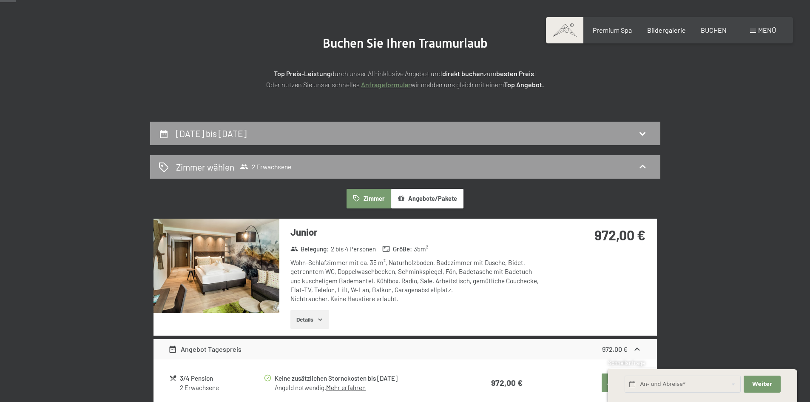
scroll to position [0, 0]
